Goal: Check status: Check status

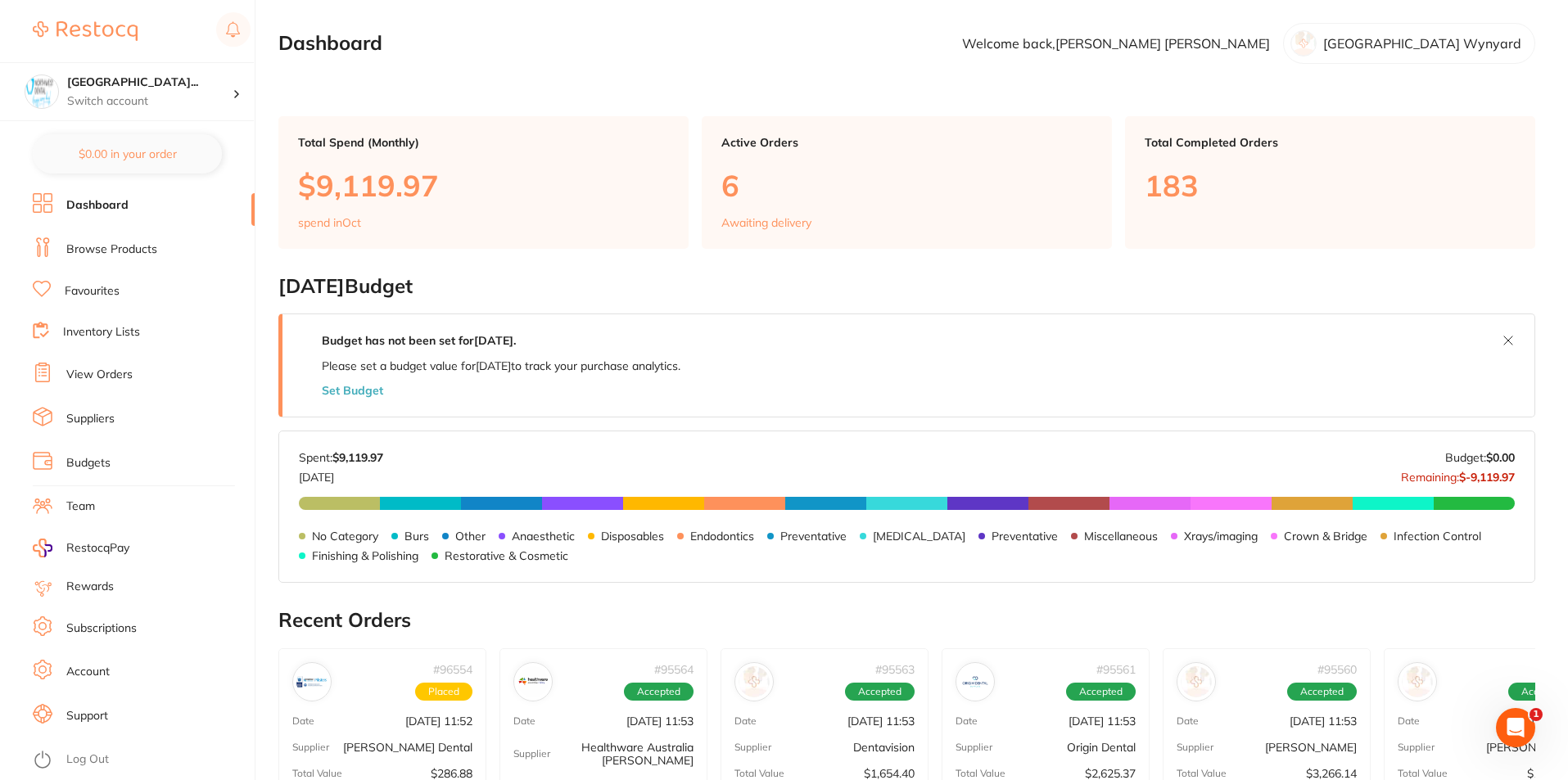
click at [100, 373] on link "View Orders" at bounding box center [100, 375] width 67 height 16
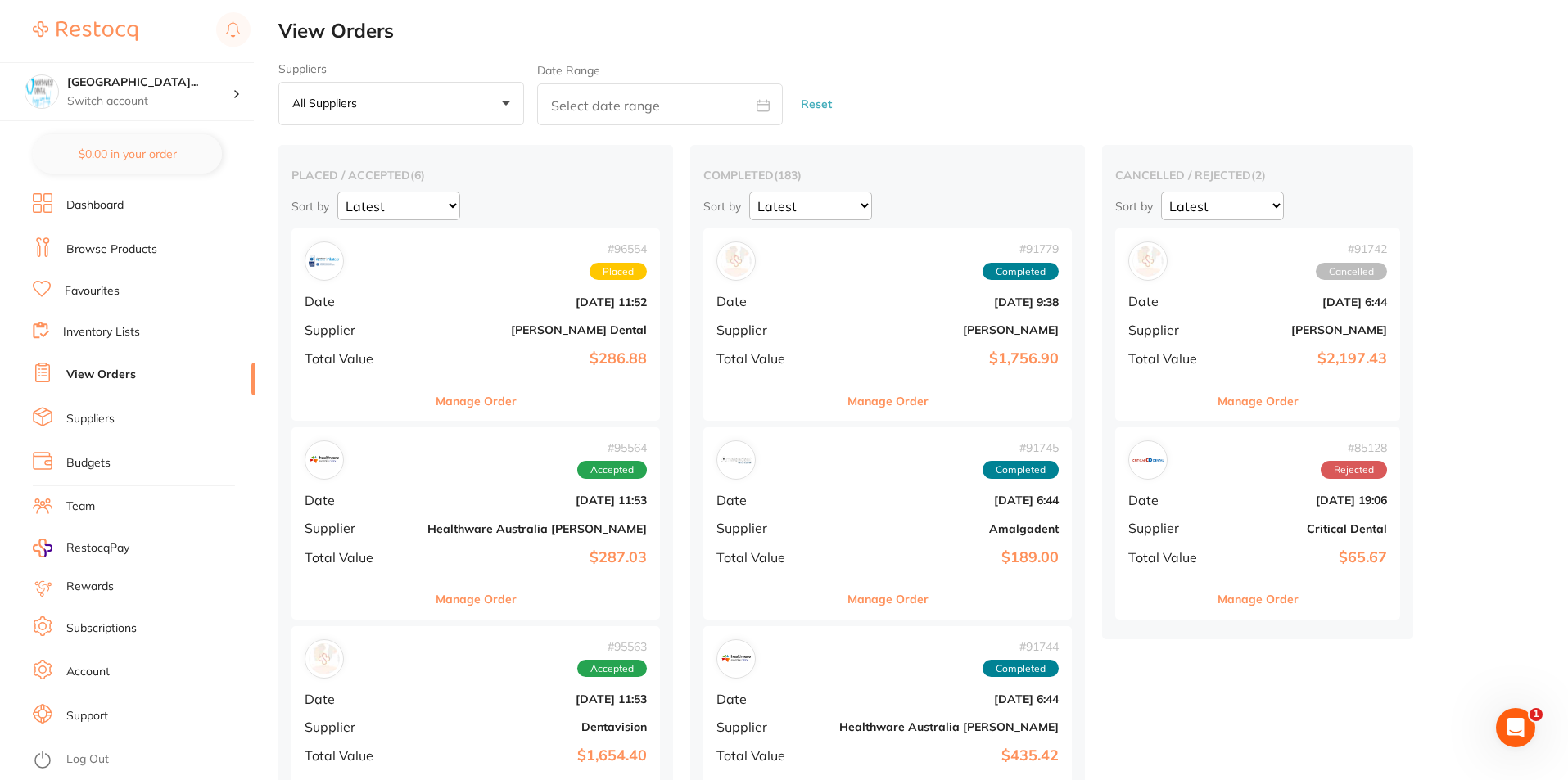
click at [421, 294] on div "# 96554 Placed Date [DATE] 11:52 Supplier [PERSON_NAME] Dental Total Value $286…" at bounding box center [475, 304] width 368 height 151
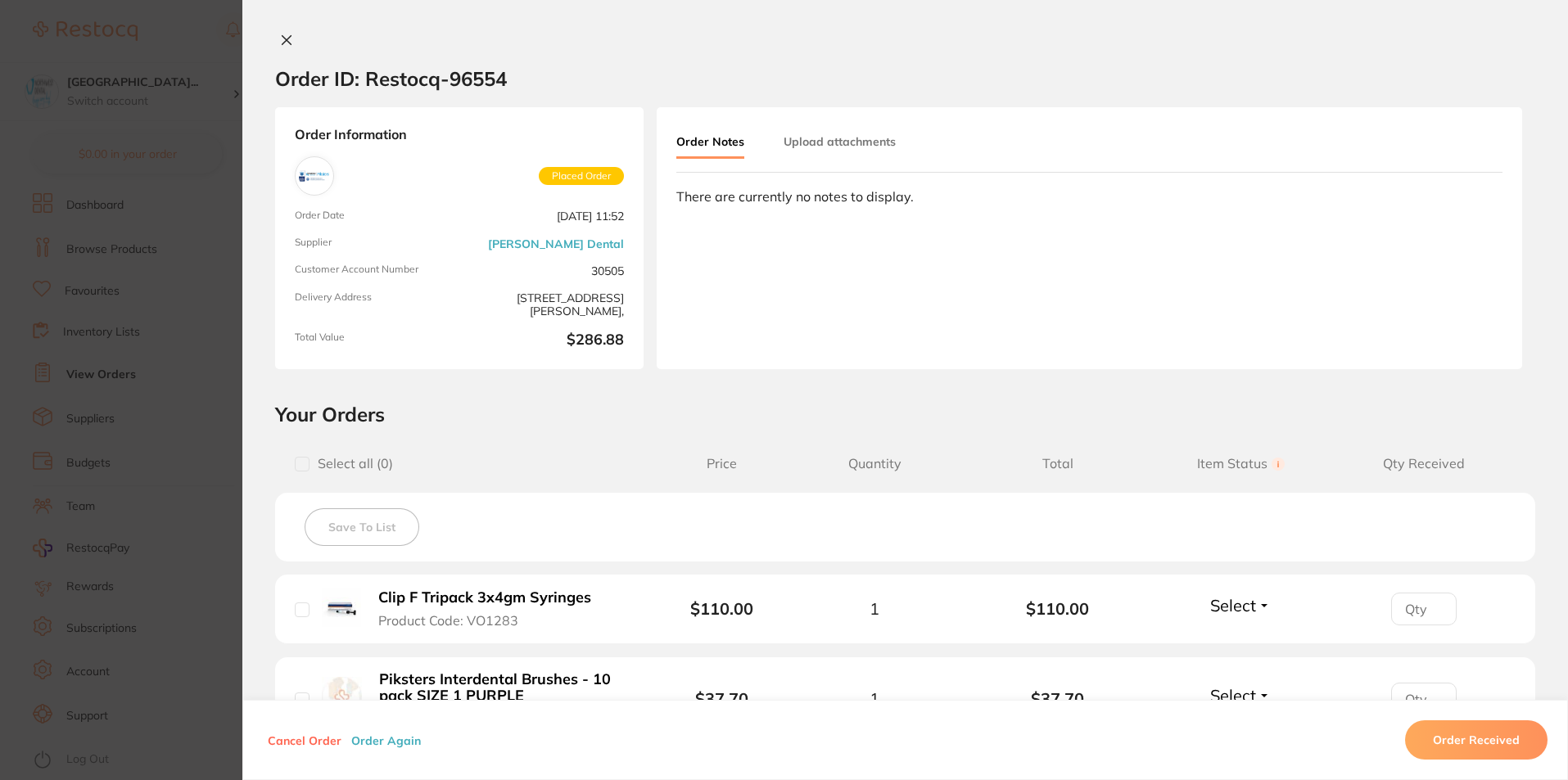
click at [288, 39] on icon at bounding box center [286, 40] width 14 height 13
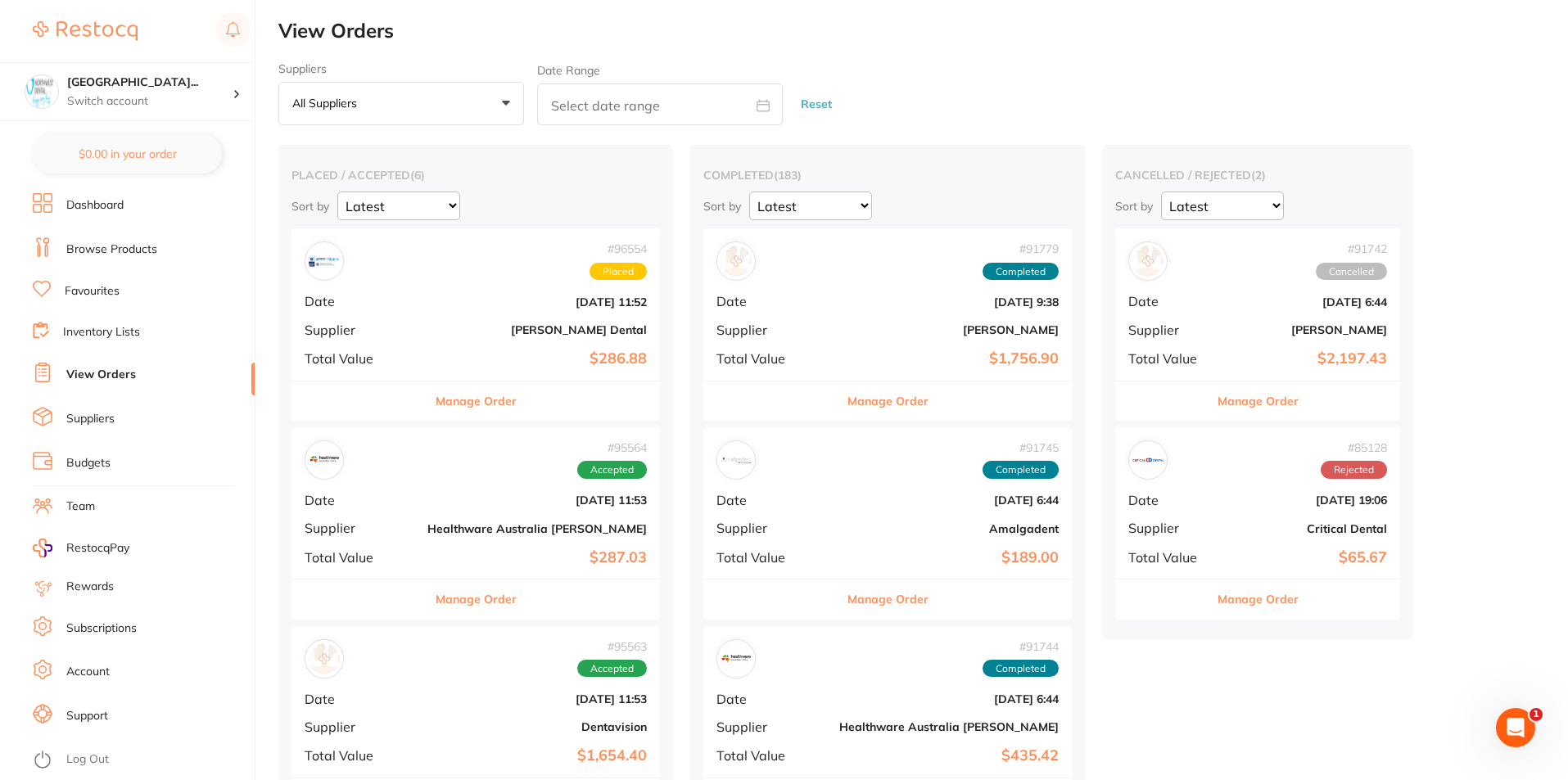
click at [428, 507] on b "[DATE] 11:53" at bounding box center [537, 500] width 220 height 13
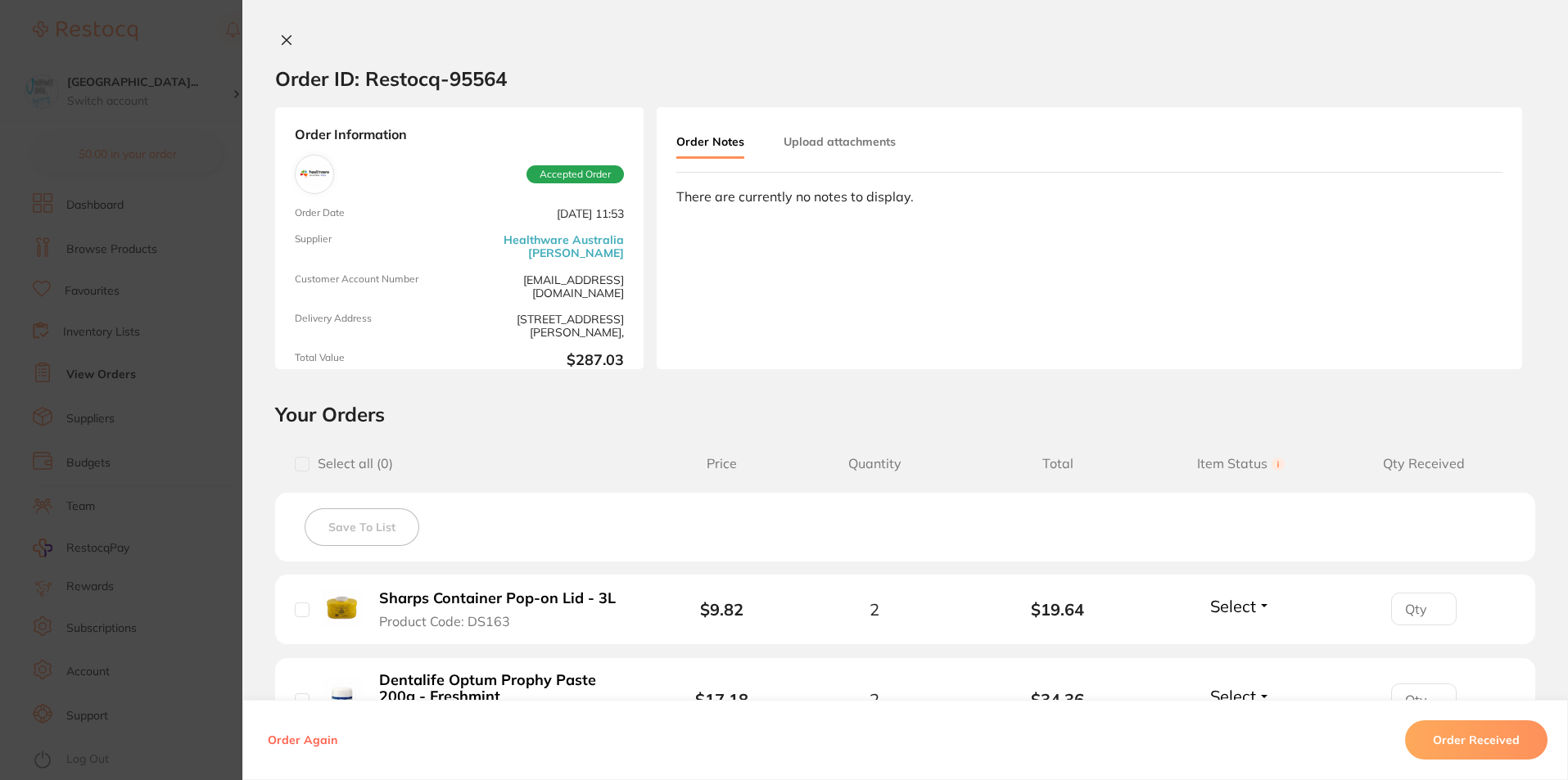
click at [283, 44] on icon at bounding box center [287, 40] width 9 height 9
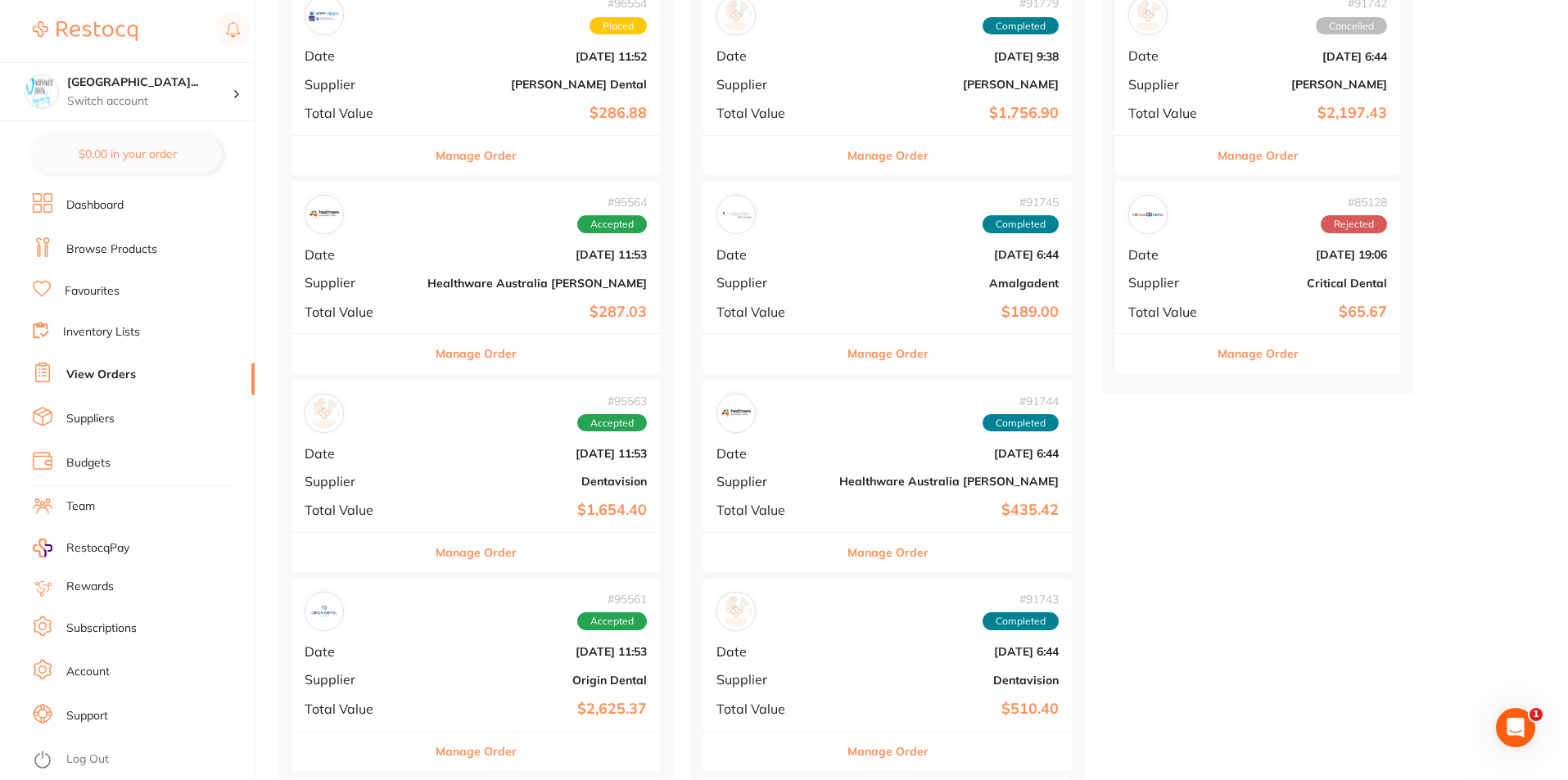
click at [443, 453] on b "[DATE] 11:53" at bounding box center [537, 453] width 220 height 13
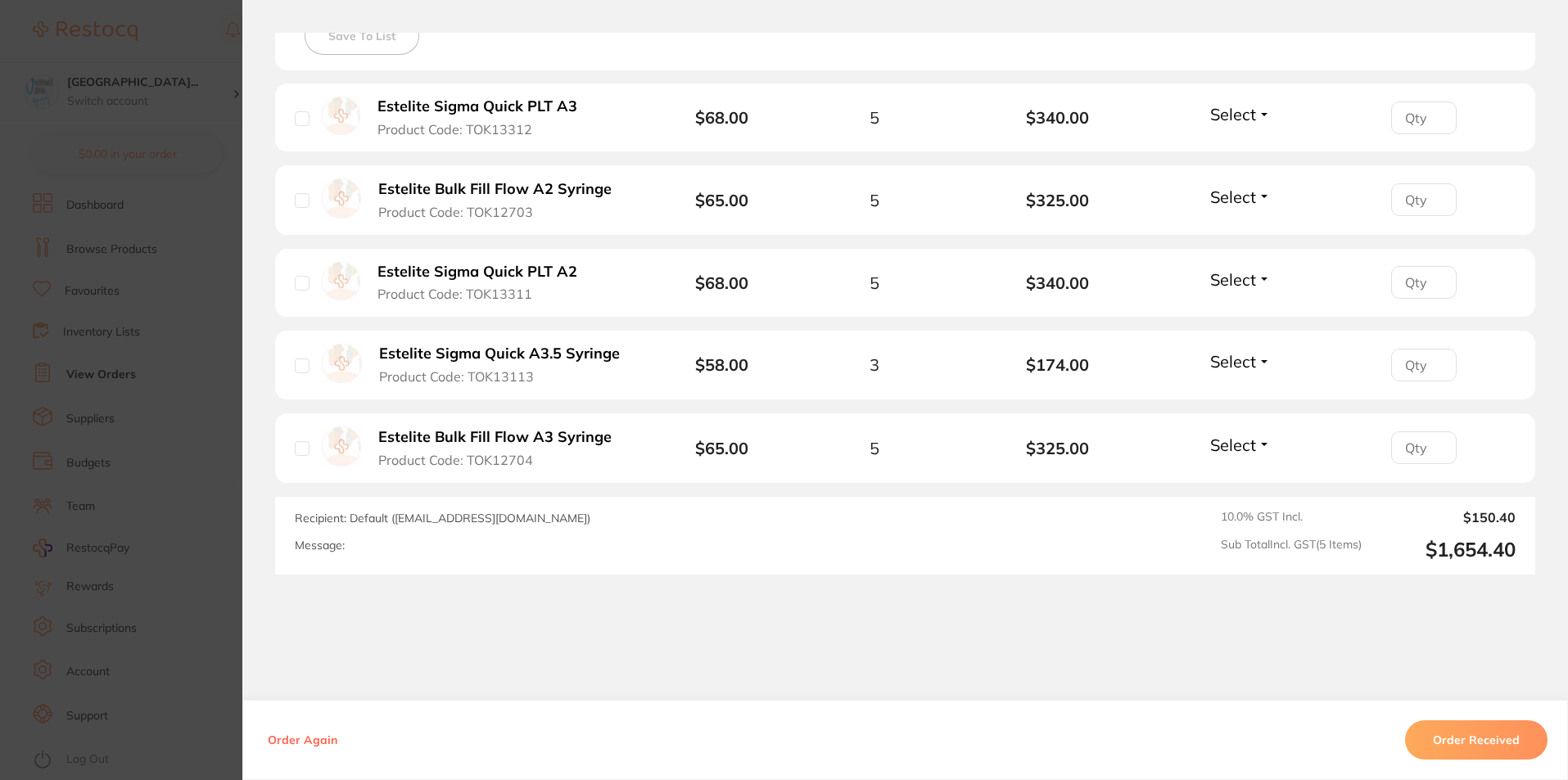
click at [1461, 740] on button "Order Received" at bounding box center [1476, 740] width 142 height 40
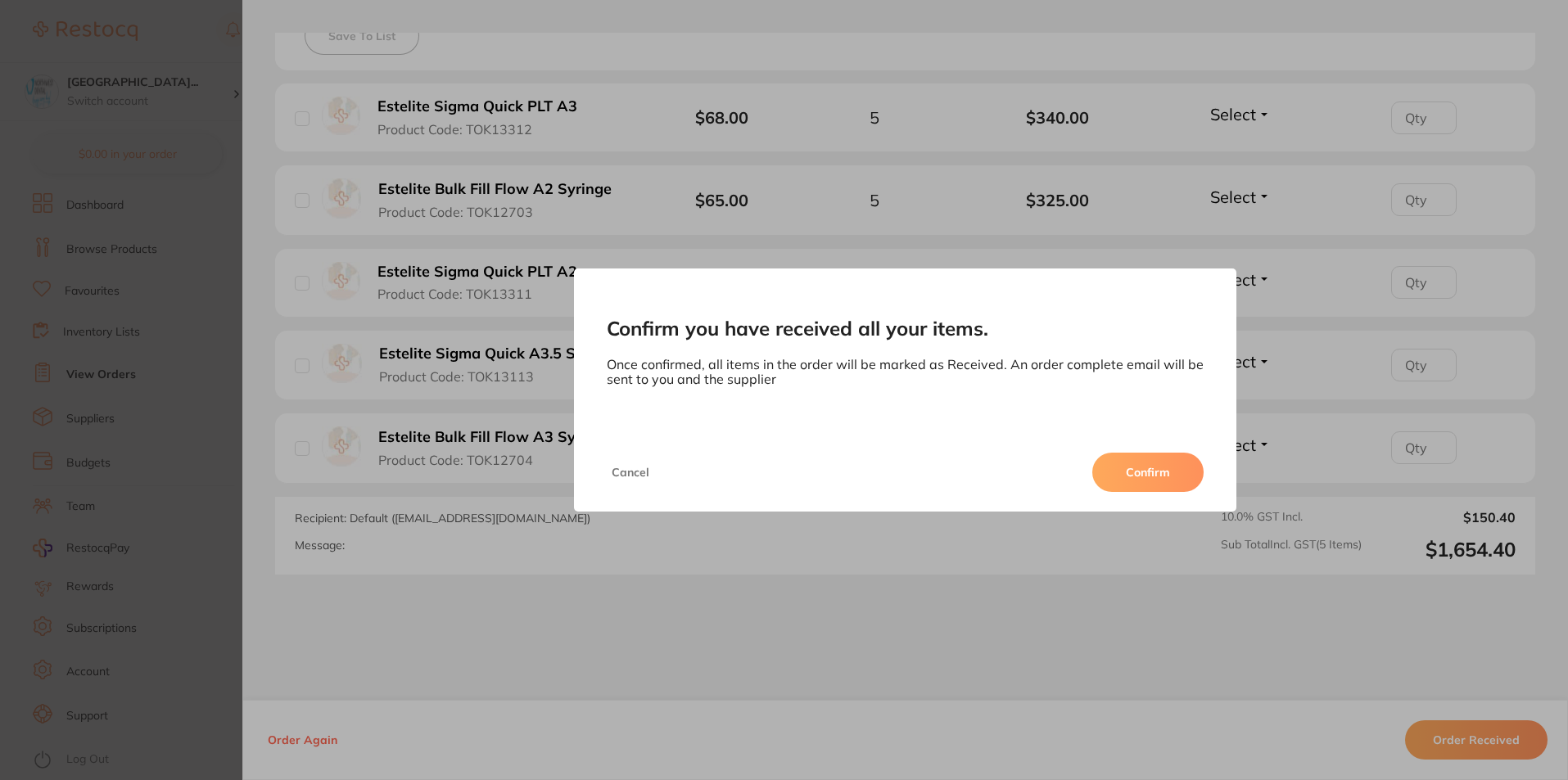
click at [1113, 467] on button "Confirm" at bounding box center [1149, 472] width 112 height 40
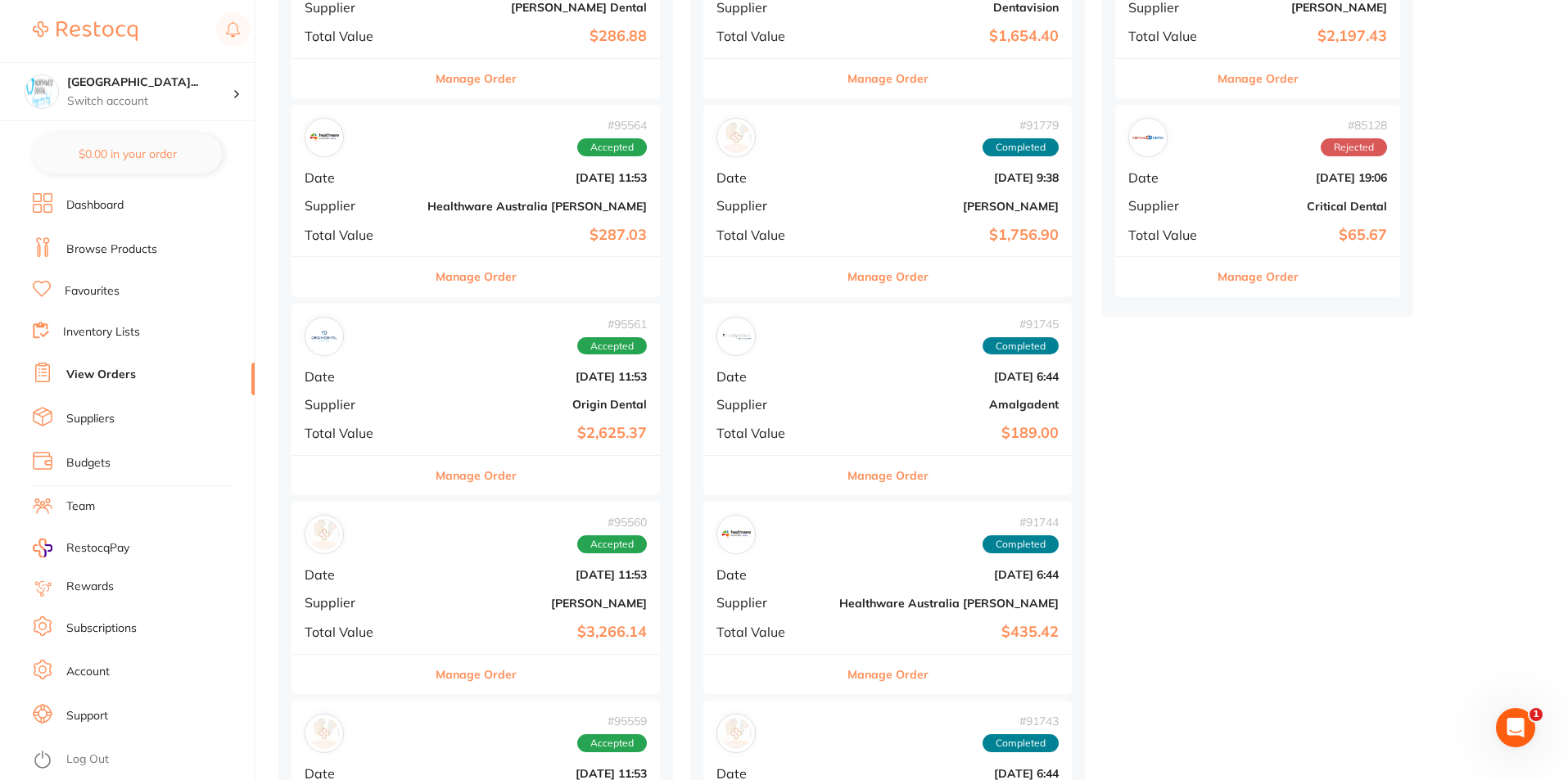
scroll to position [409, 0]
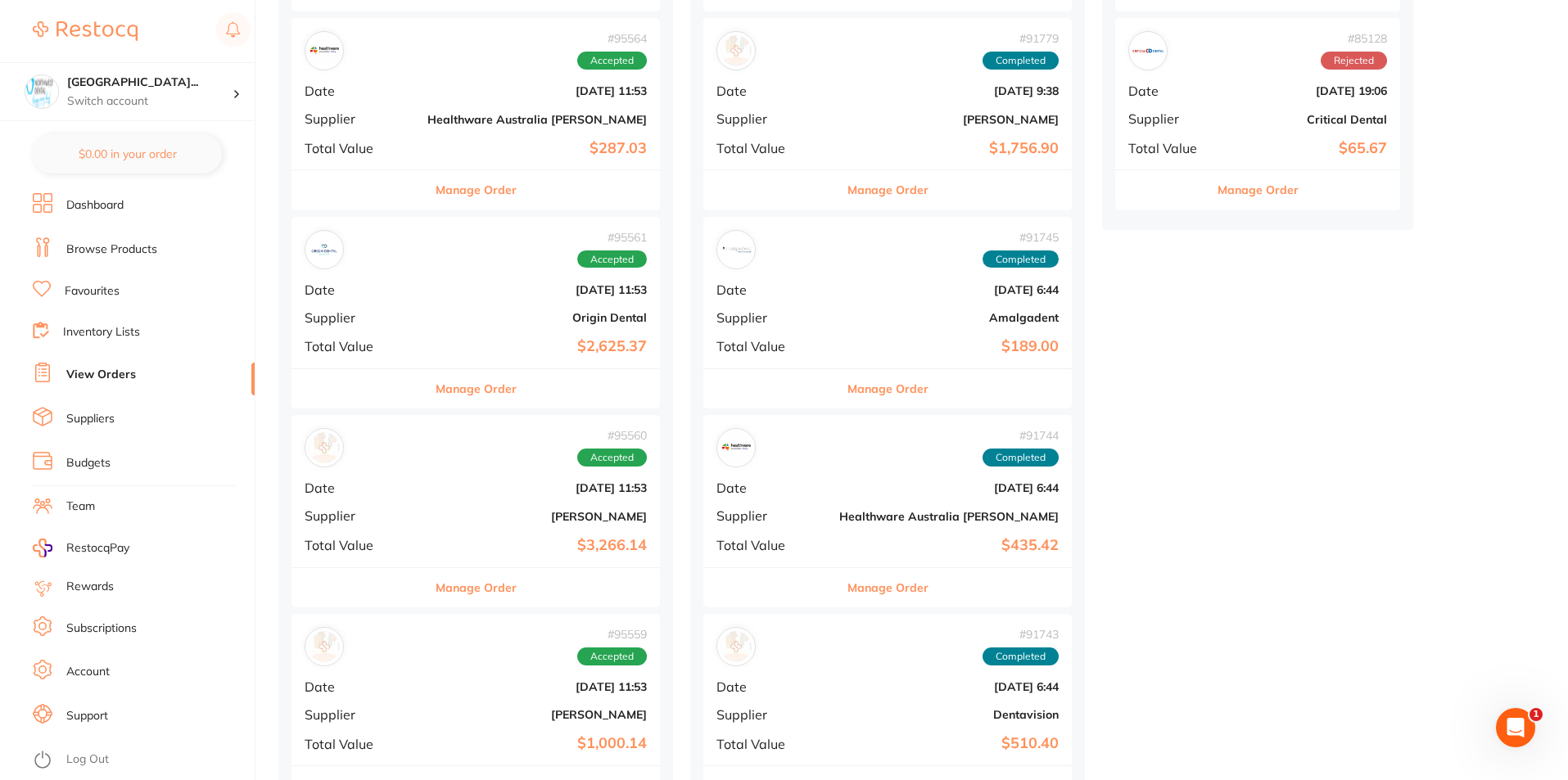
click at [458, 317] on b "Origin Dental" at bounding box center [537, 318] width 220 height 13
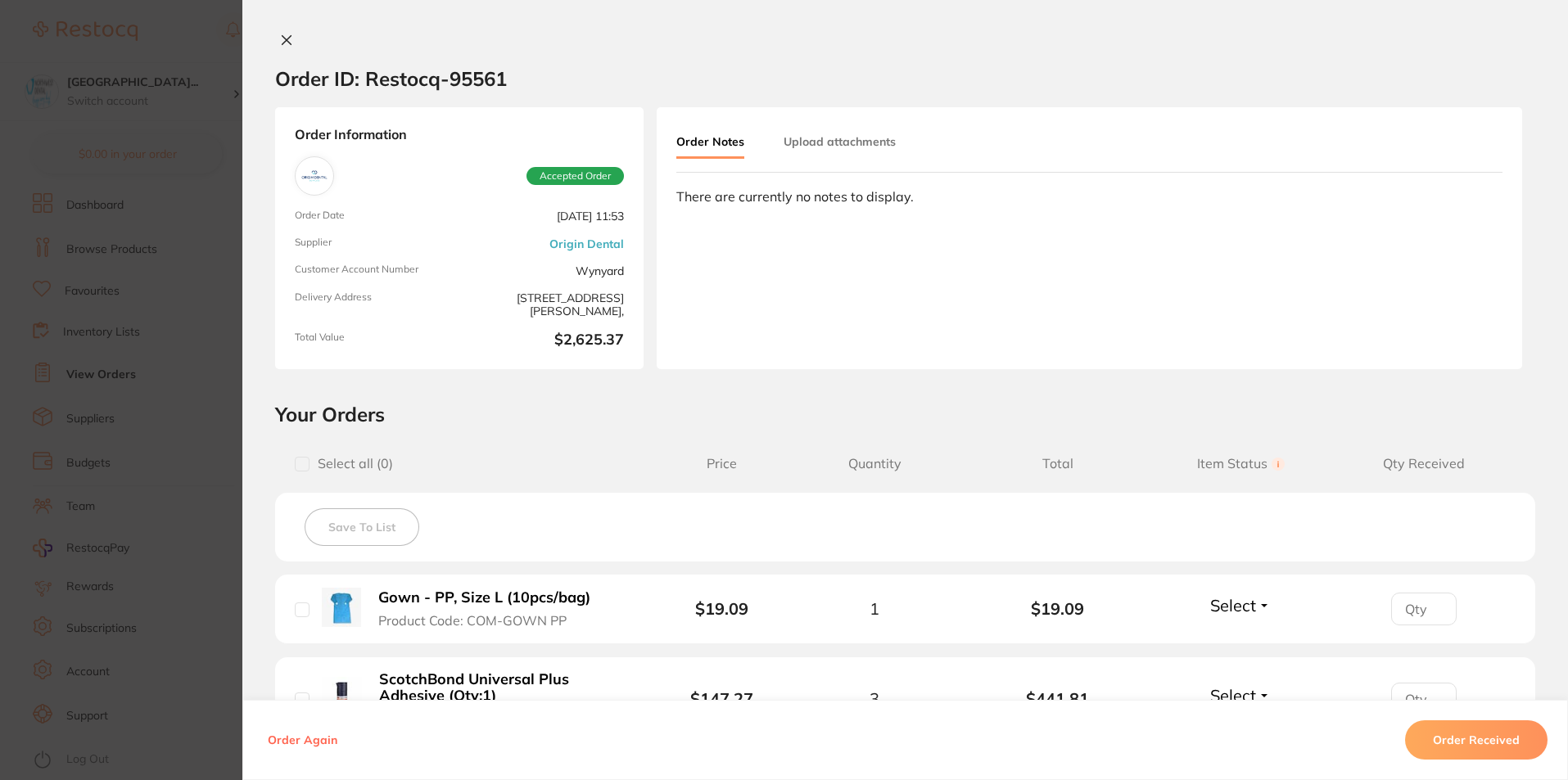
click at [279, 31] on div "Order ID: Restocq- 95561 Order Information Accepted Order Order Date [DATE] 11:…" at bounding box center [905, 390] width 1326 height 780
click at [283, 46] on icon at bounding box center [286, 40] width 14 height 13
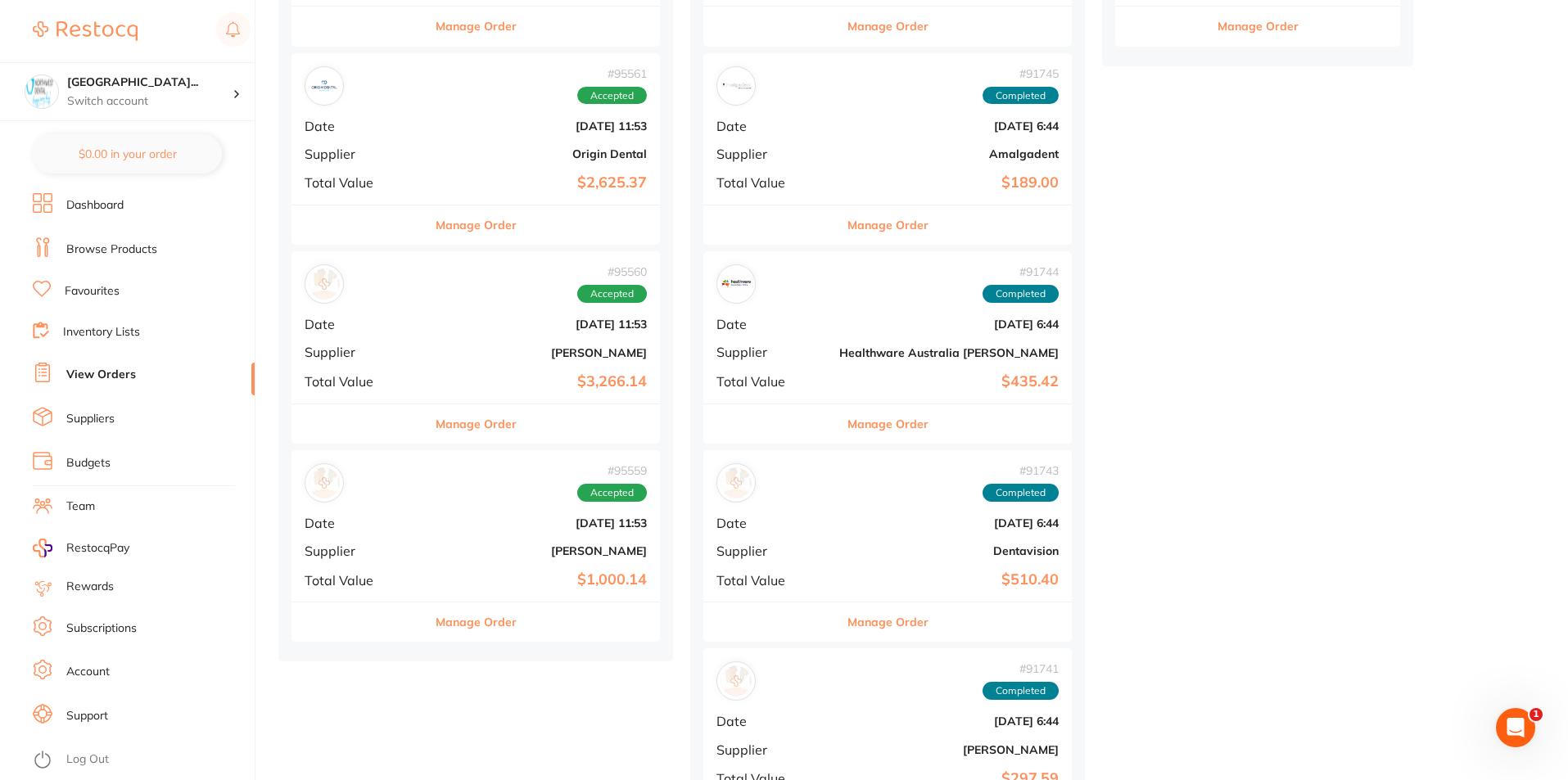
click at [384, 336] on div "# 95560 Accepted Date [DATE] 11:53 Supplier [PERSON_NAME] Total Value $3,266.14" at bounding box center [475, 327] width 368 height 151
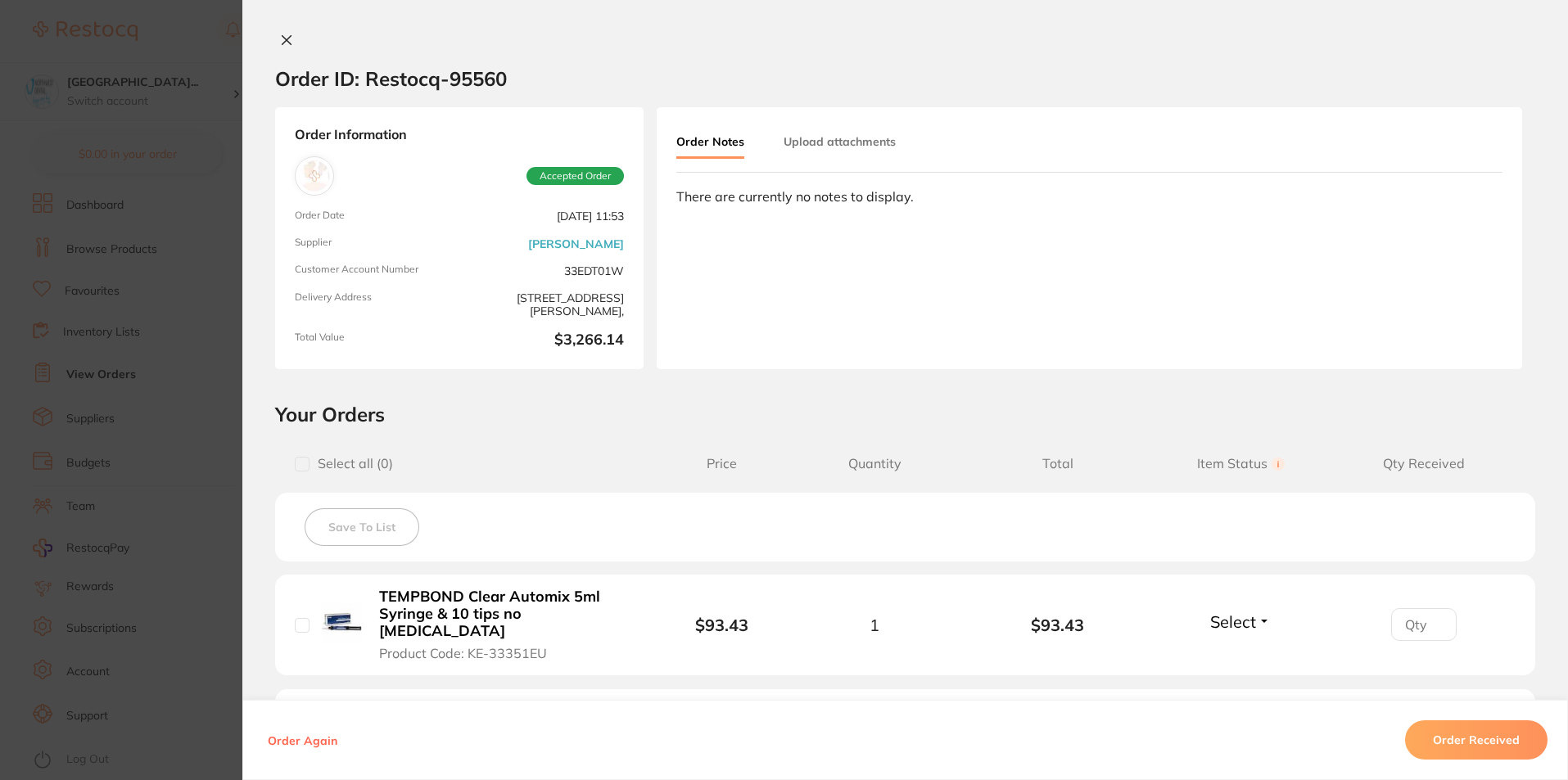
click at [280, 38] on icon at bounding box center [286, 40] width 14 height 13
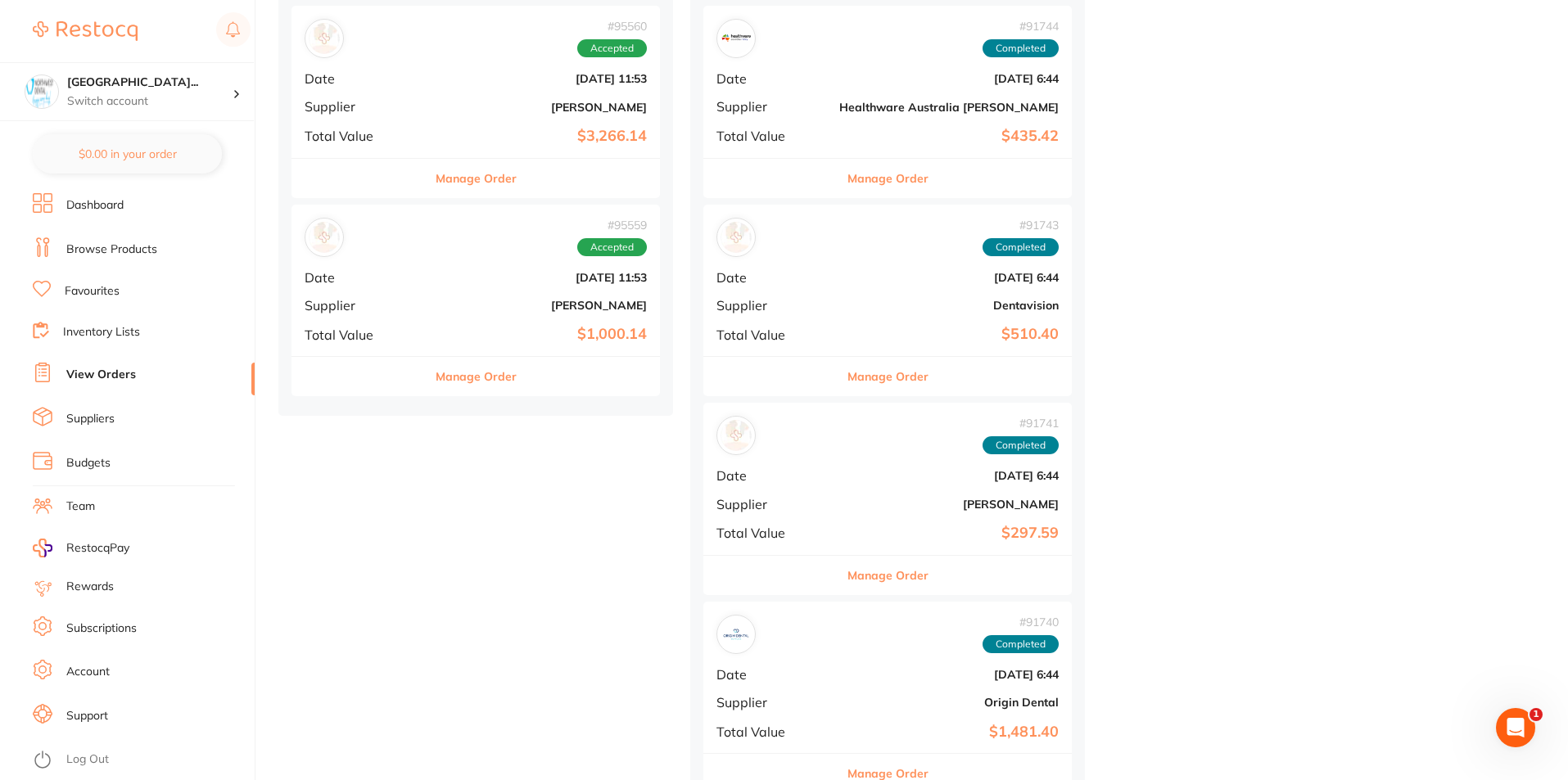
click at [422, 297] on div "# 95559 Accepted Date [DATE] 11:53 Supplier [PERSON_NAME] Total Value $1,000.14" at bounding box center [475, 280] width 368 height 151
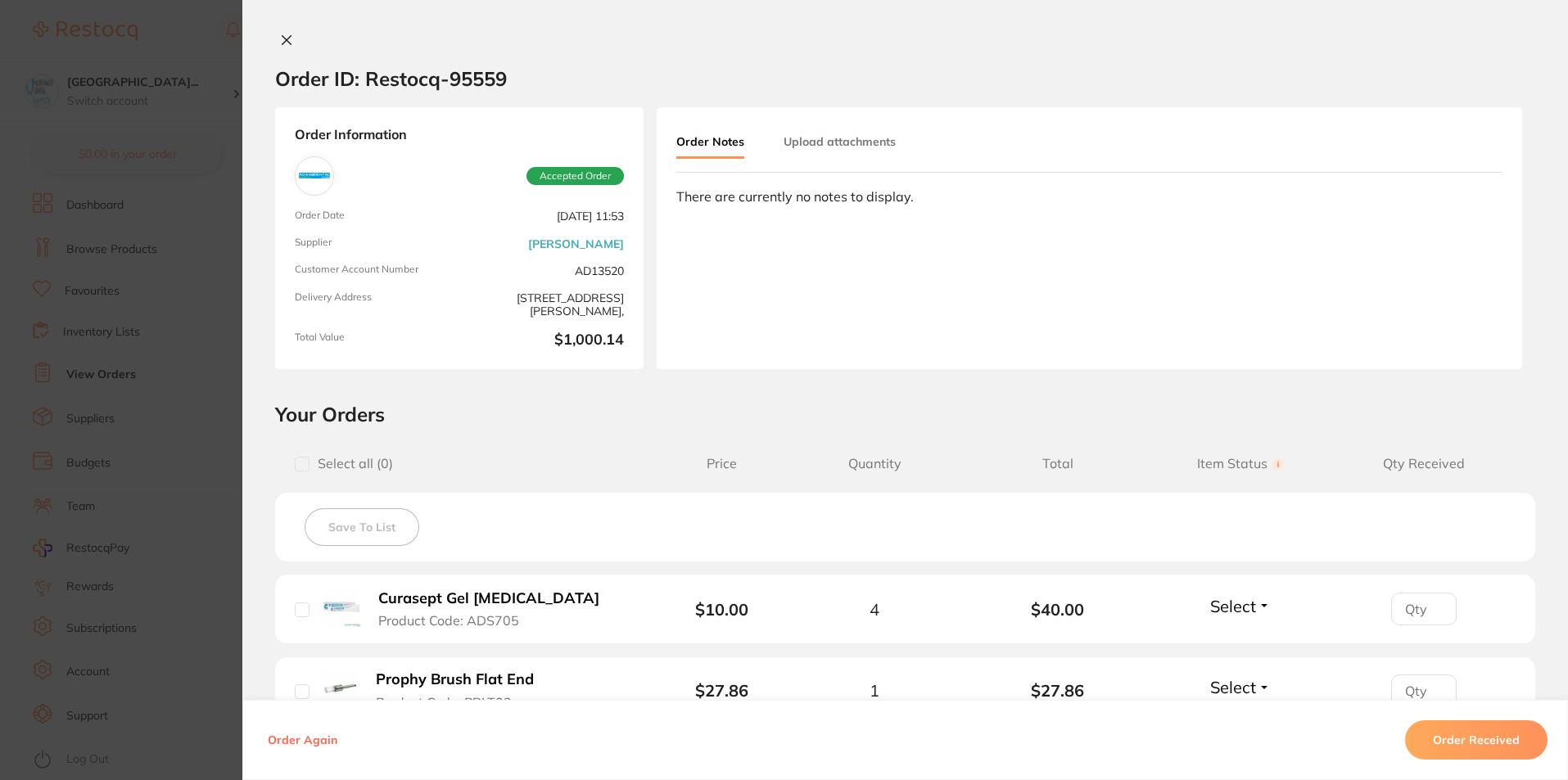
click at [284, 41] on icon at bounding box center [286, 40] width 14 height 13
